Goal: Information Seeking & Learning: Learn about a topic

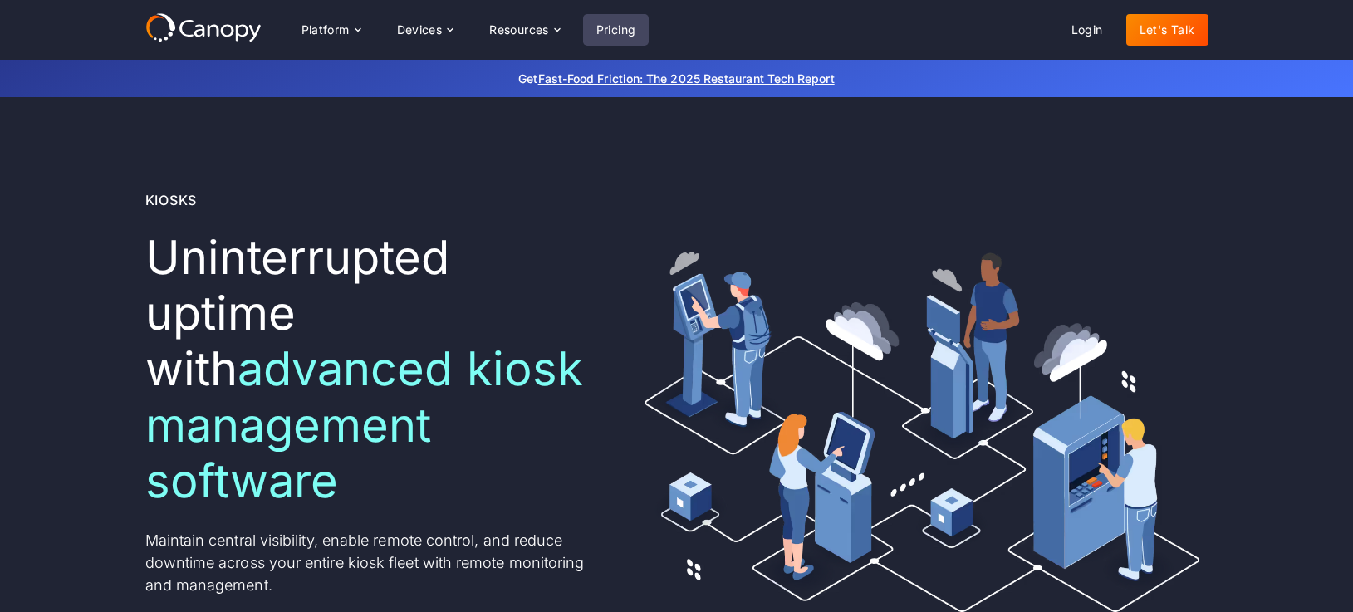
click at [627, 32] on link "Pricing" at bounding box center [616, 30] width 66 height 32
click at [352, 30] on icon at bounding box center [357, 29] width 13 height 13
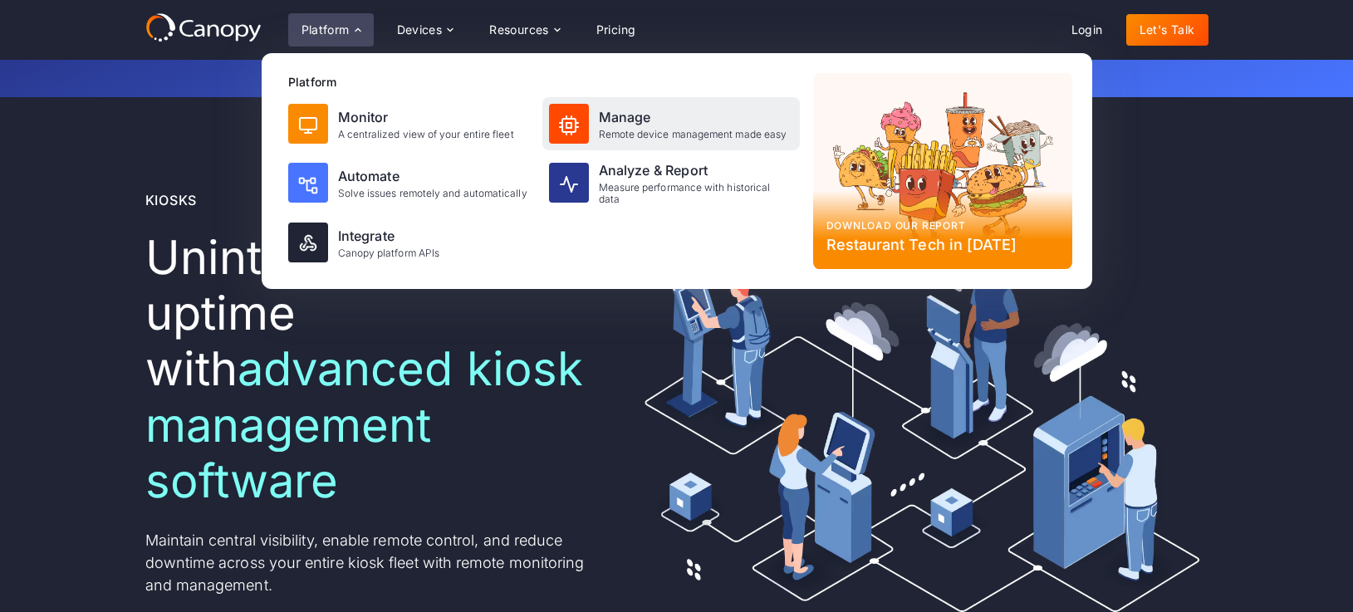
click at [699, 129] on div "Remote device management made easy" at bounding box center [693, 135] width 189 height 12
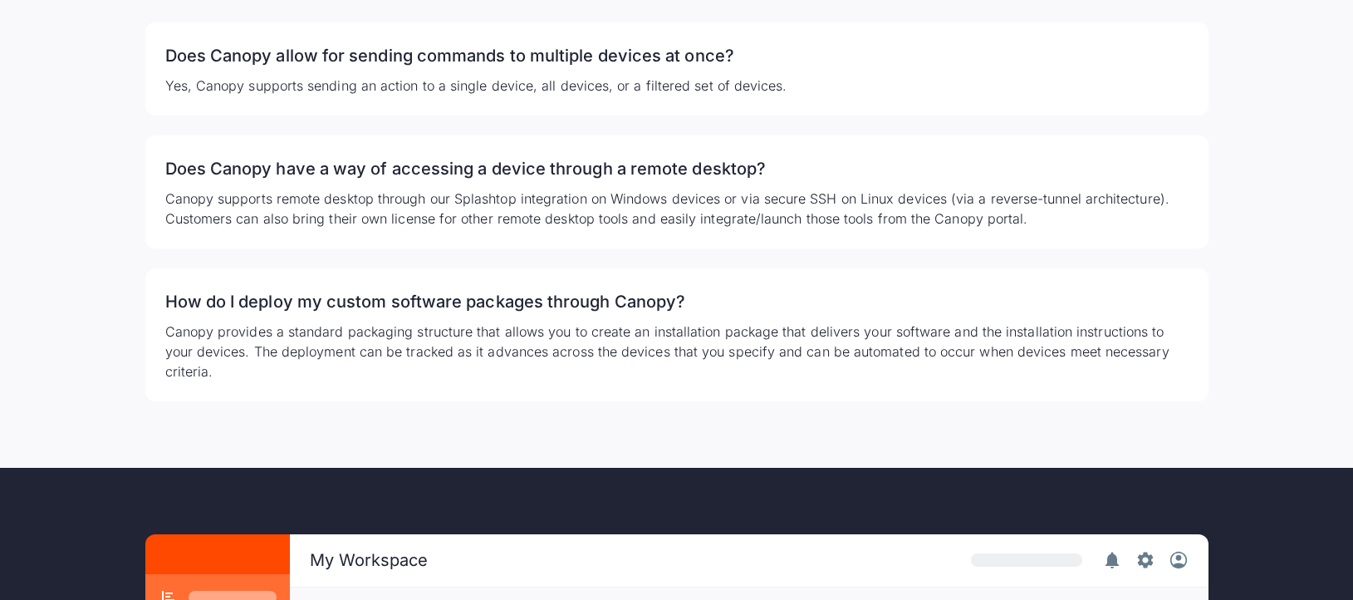
scroll to position [3411, 0]
